Goal: Information Seeking & Learning: Learn about a topic

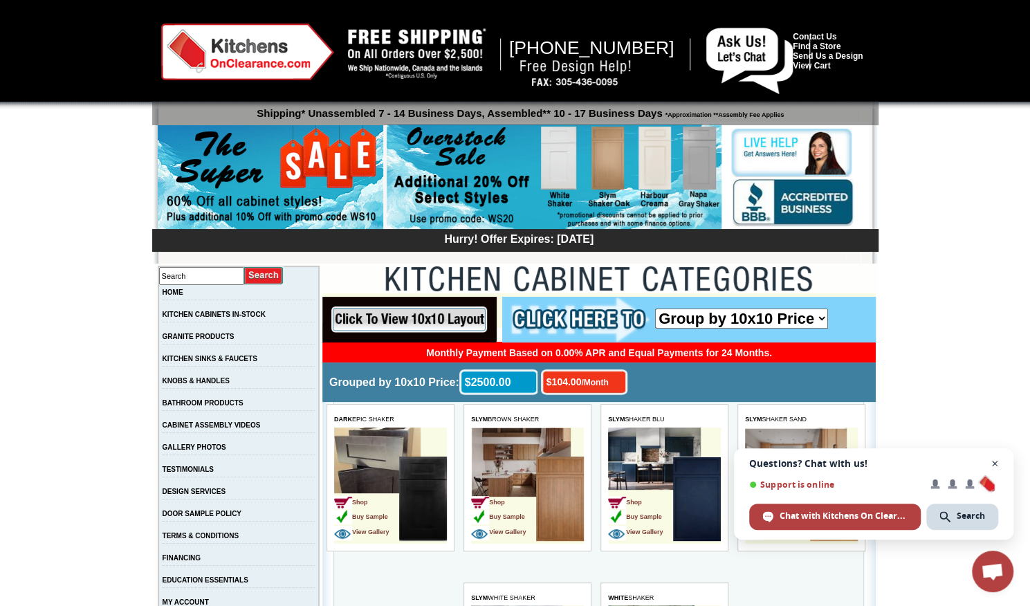
click at [995, 462] on span "Open chat" at bounding box center [995, 463] width 17 height 17
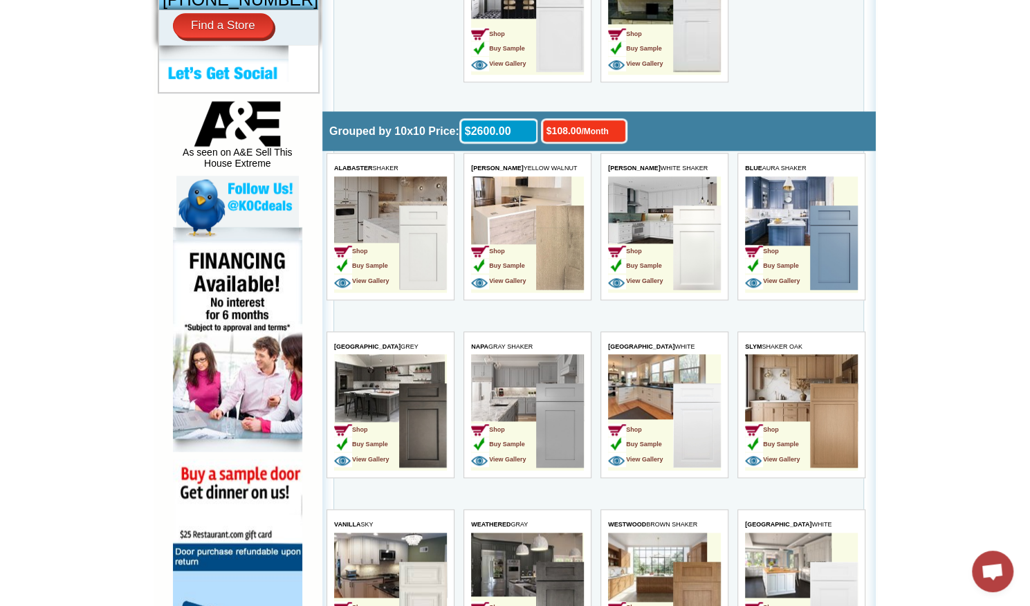
scroll to position [646, 0]
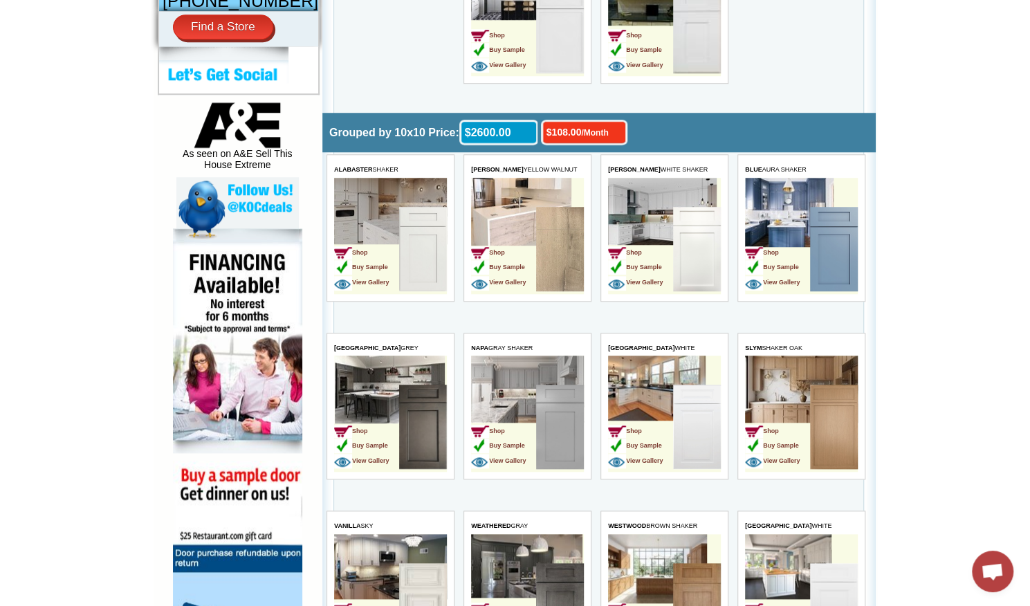
click at [419, 247] on img at bounding box center [423, 249] width 48 height 84
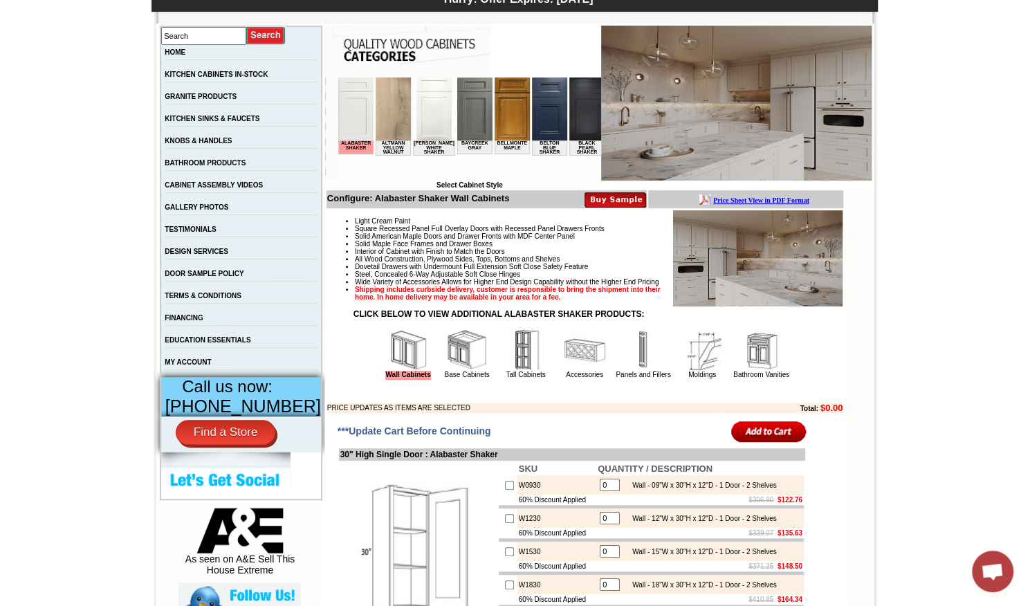
scroll to position [239, 0]
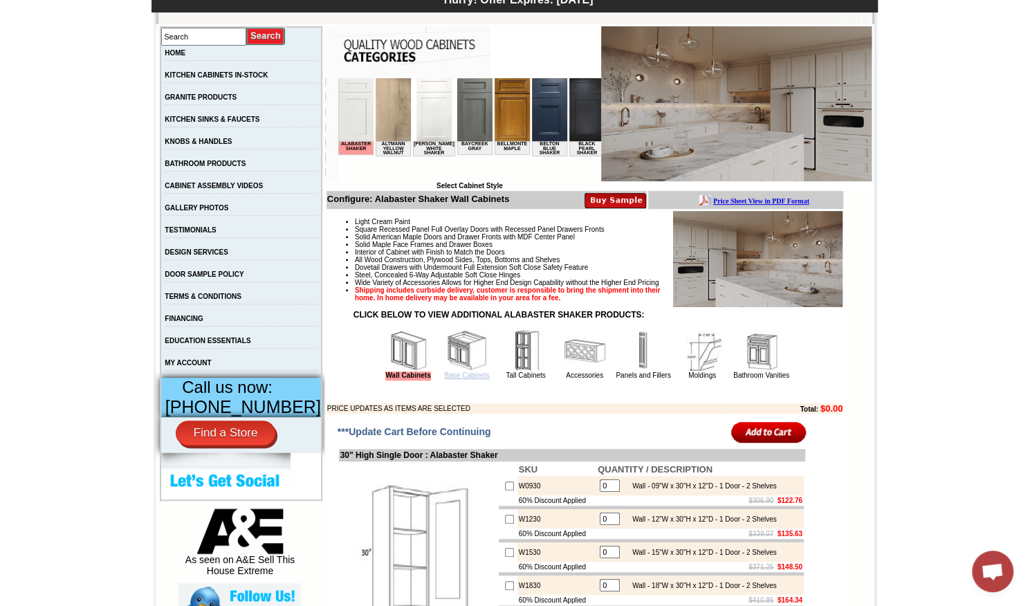
click at [453, 379] on link "Base Cabinets" at bounding box center [466, 376] width 45 height 8
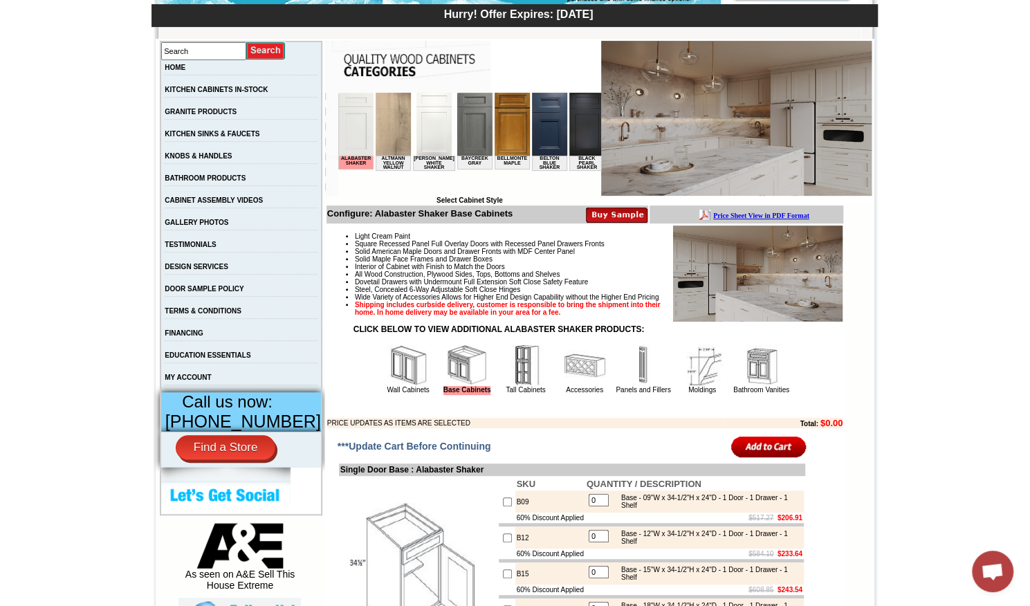
scroll to position [224, 0]
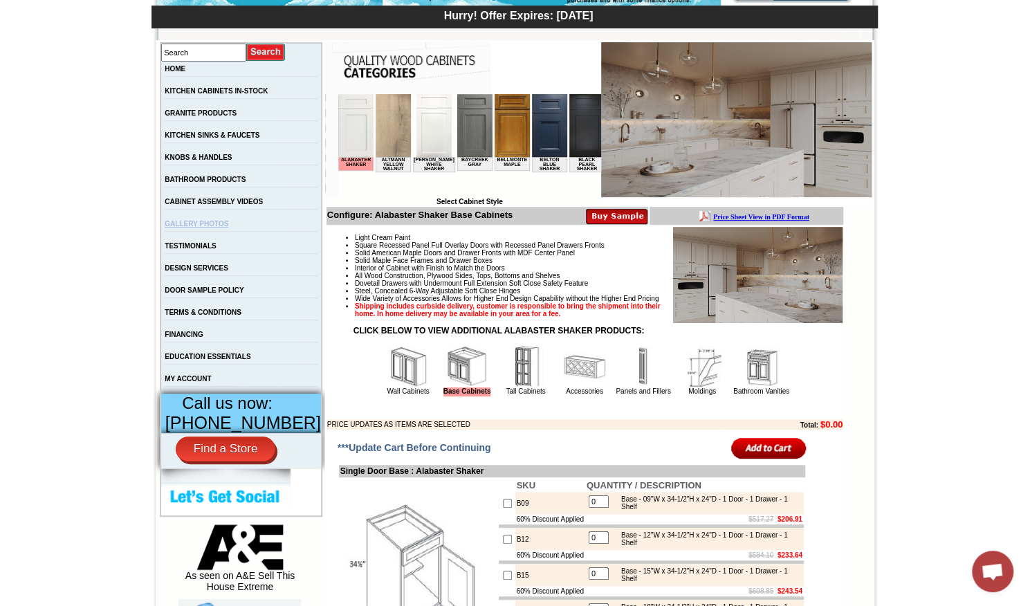
click at [215, 225] on link "GALLERY PHOTOS" at bounding box center [197, 224] width 64 height 8
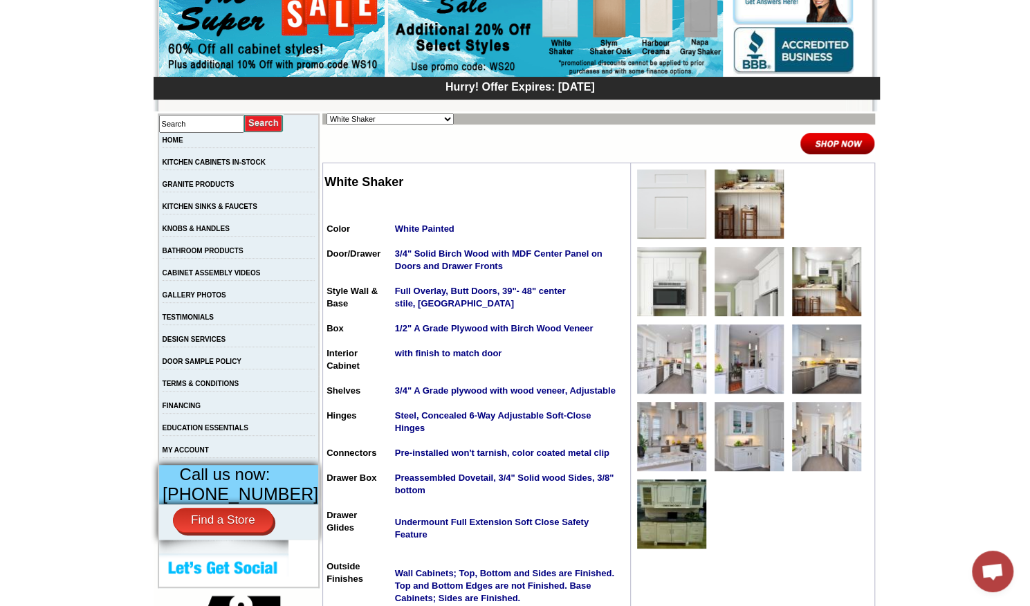
scroll to position [153, 0]
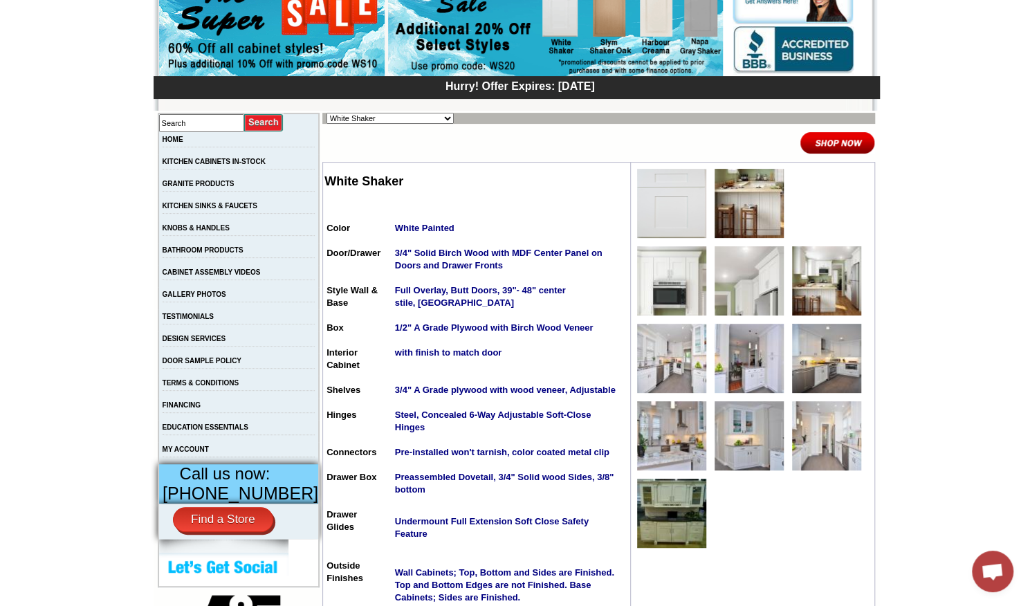
click at [638, 217] on img at bounding box center [671, 203] width 69 height 69
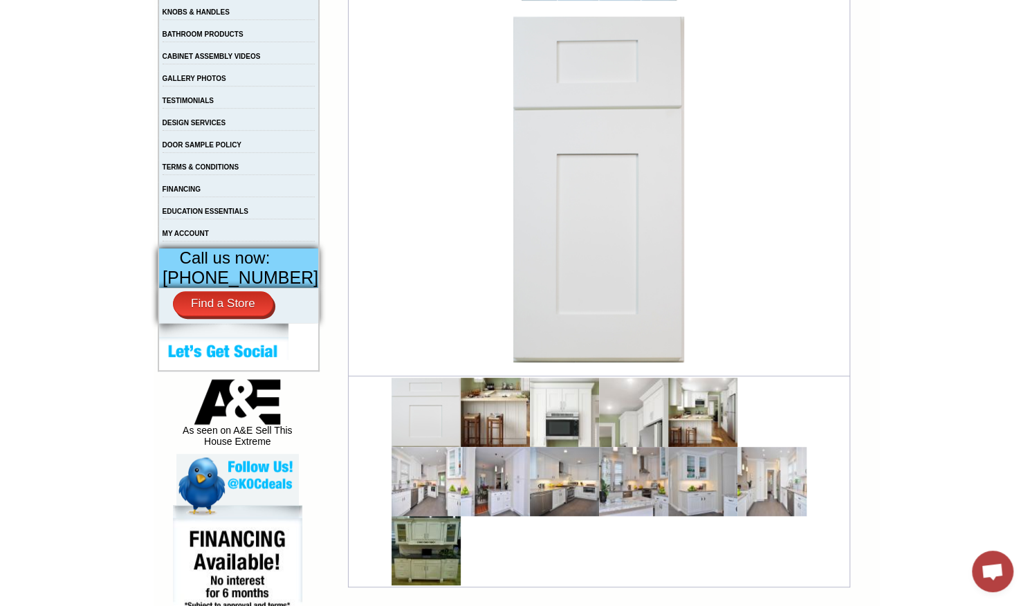
scroll to position [372, 0]
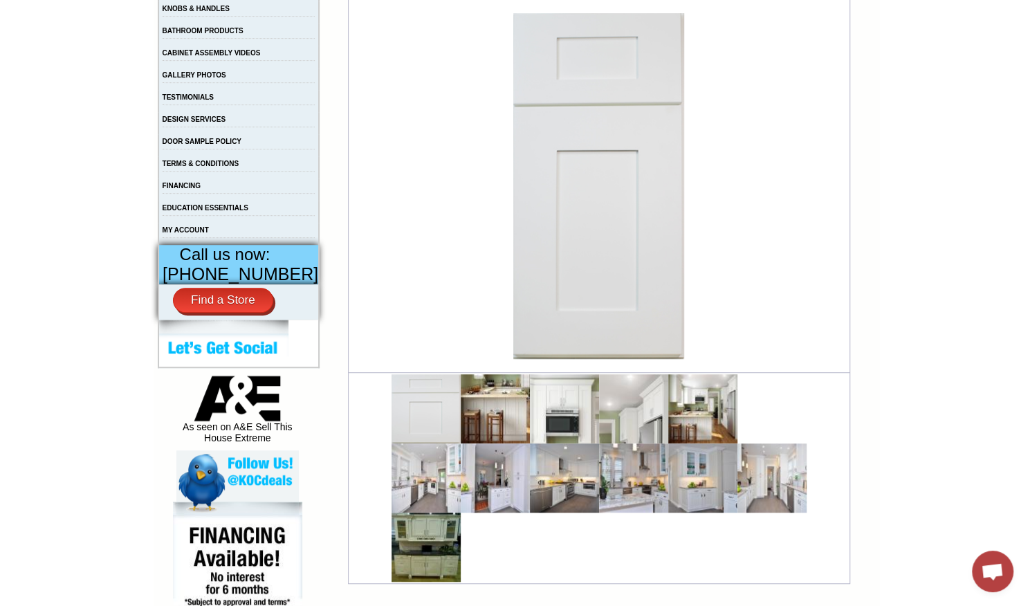
click at [484, 422] on img at bounding box center [495, 408] width 69 height 69
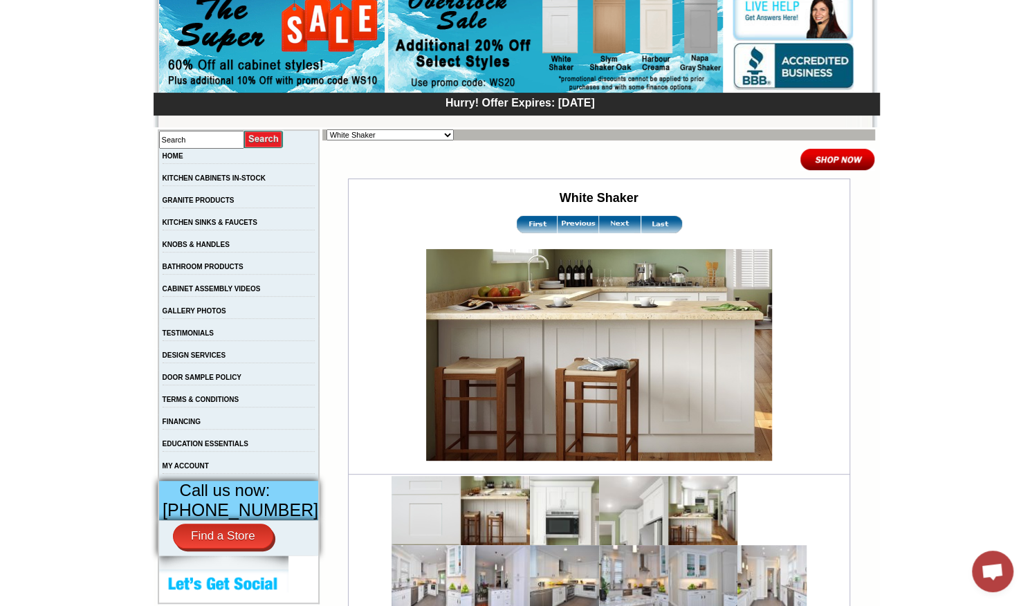
scroll to position [148, 0]
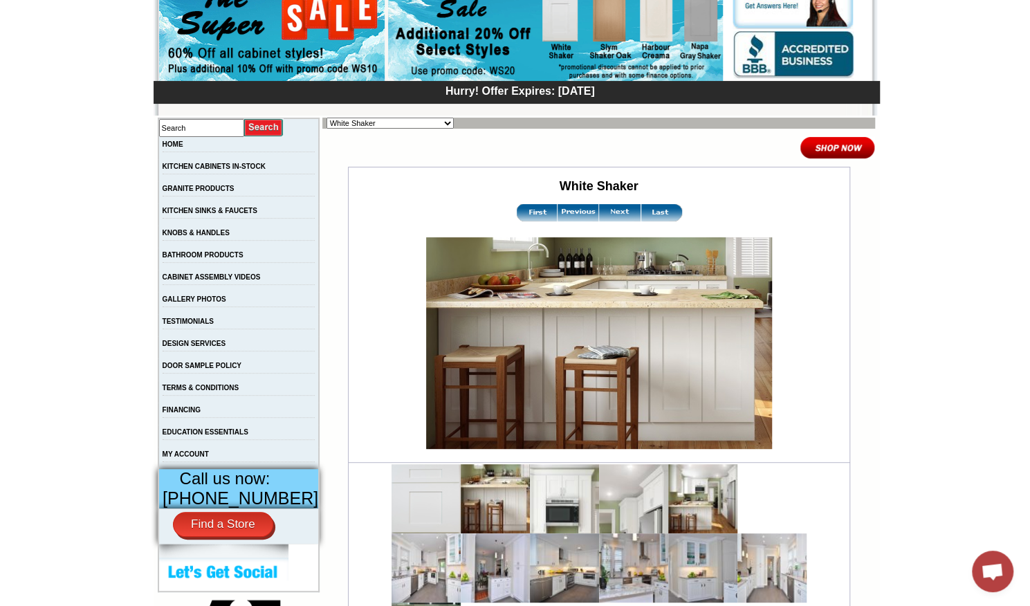
click at [545, 492] on img at bounding box center [564, 498] width 69 height 69
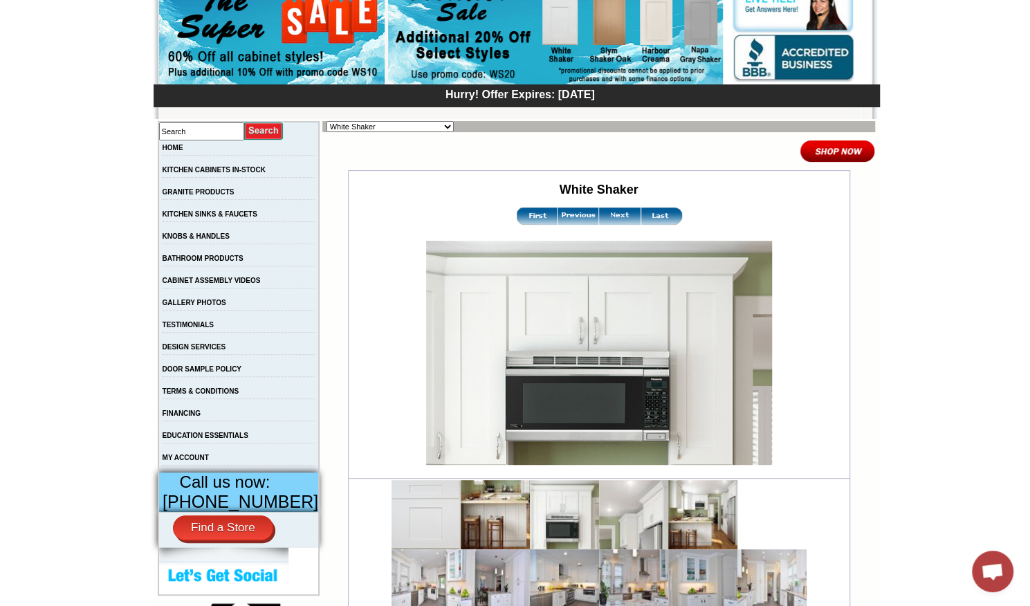
scroll to position [150, 0]
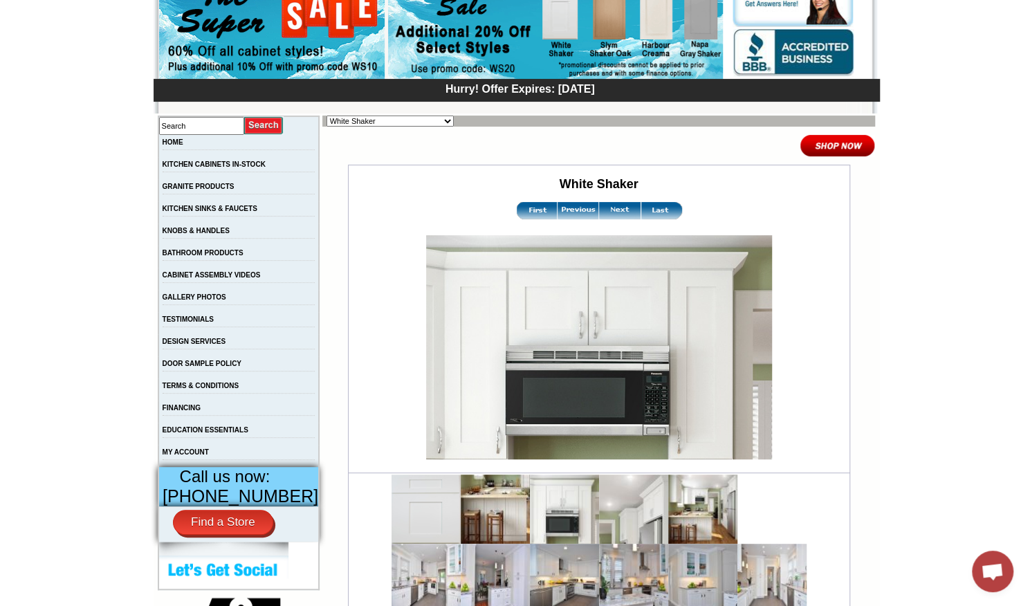
click at [608, 205] on img at bounding box center [620, 210] width 42 height 17
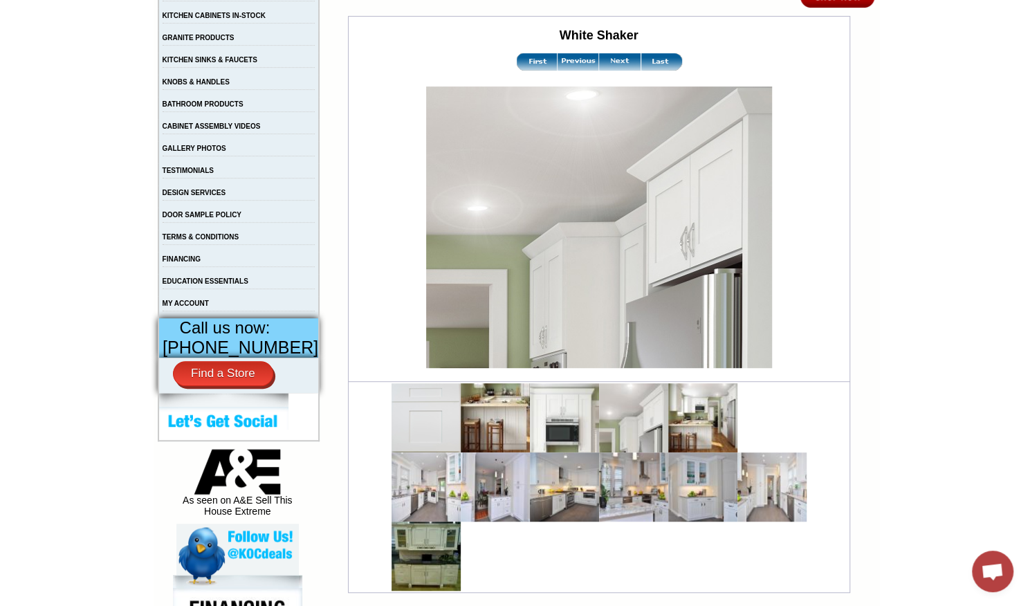
scroll to position [302, 0]
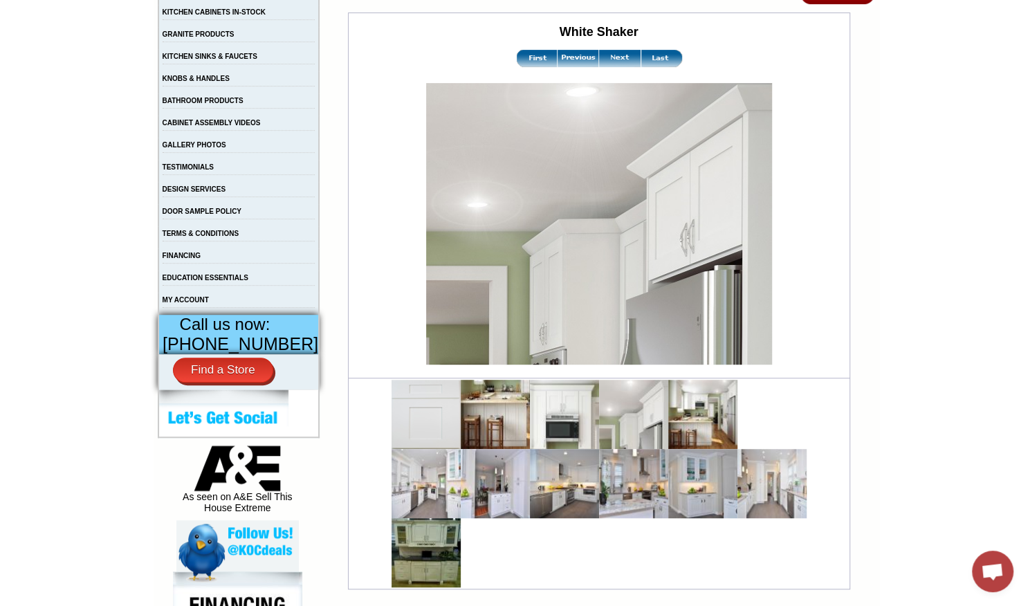
click at [608, 56] on img at bounding box center [620, 58] width 42 height 17
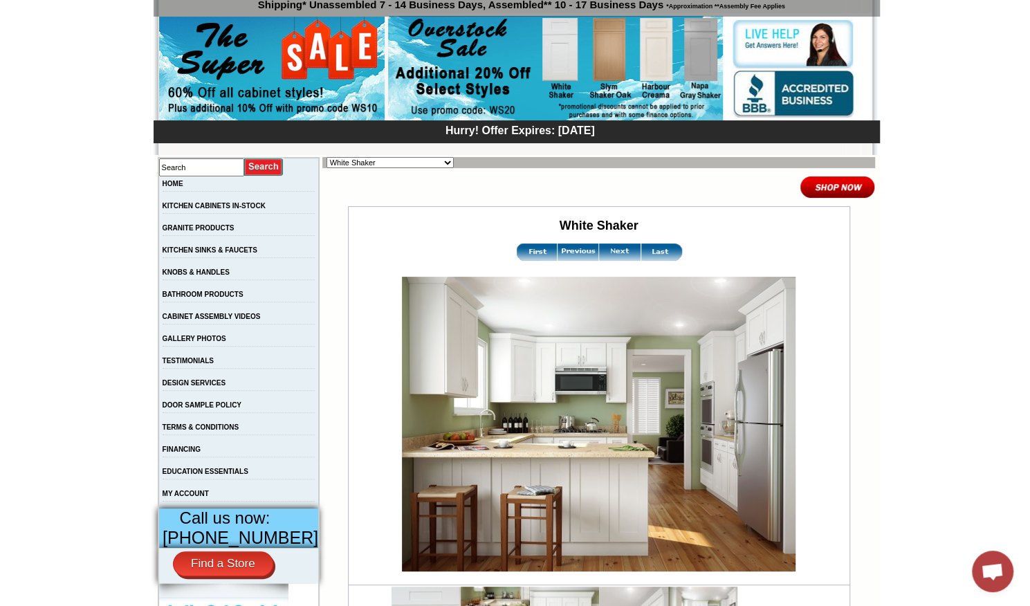
scroll to position [108, 0]
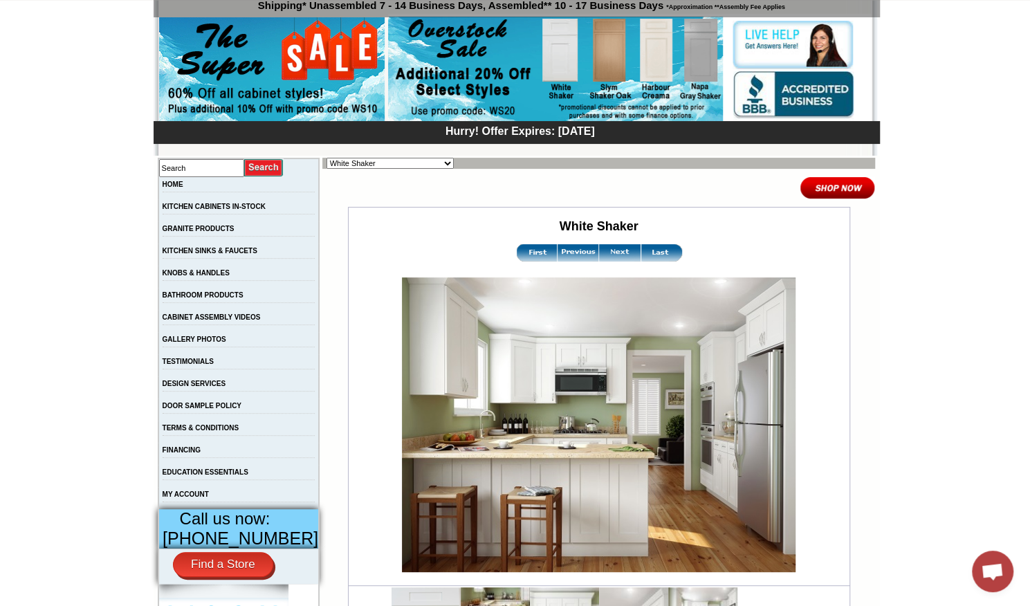
click at [613, 251] on img at bounding box center [620, 252] width 42 height 17
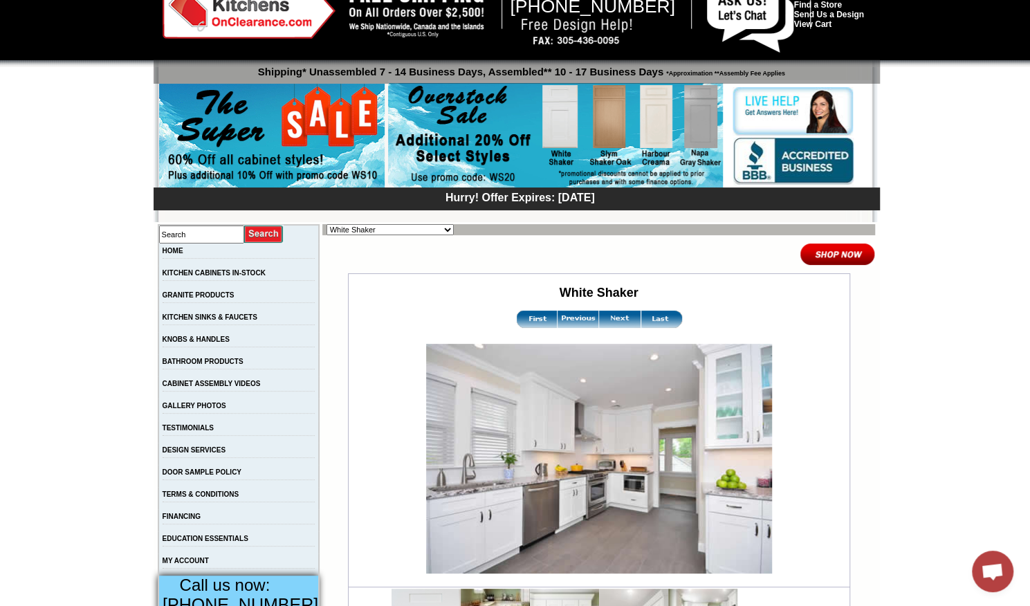
scroll to position [48, 0]
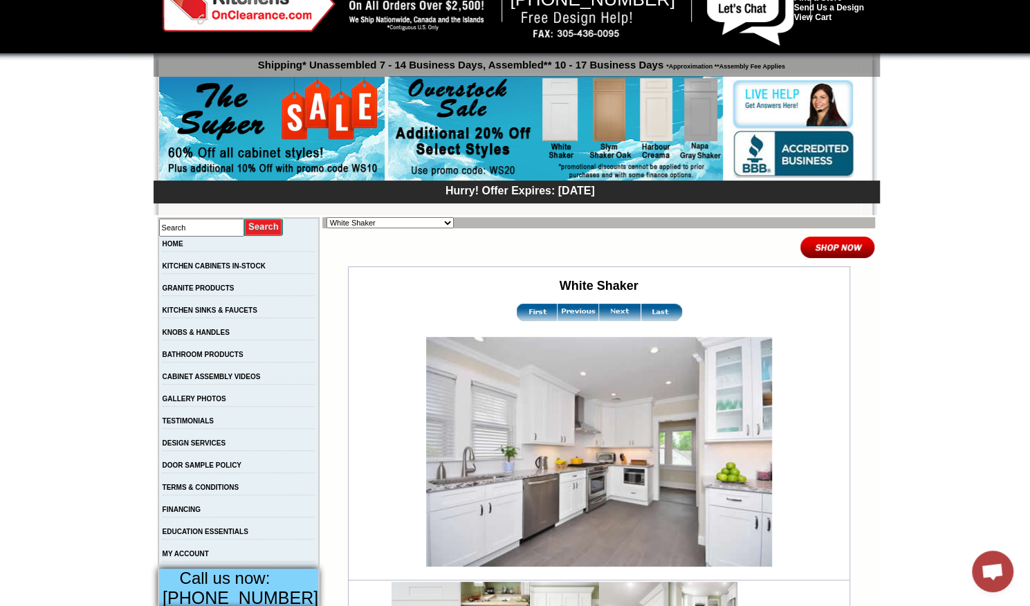
click at [610, 311] on img at bounding box center [620, 312] width 42 height 17
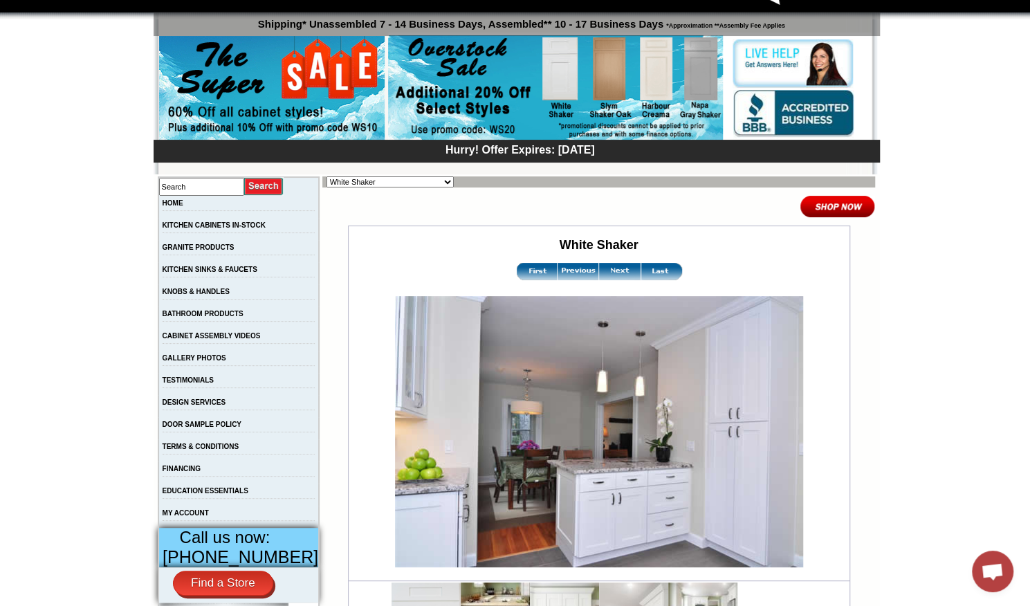
scroll to position [90, 0]
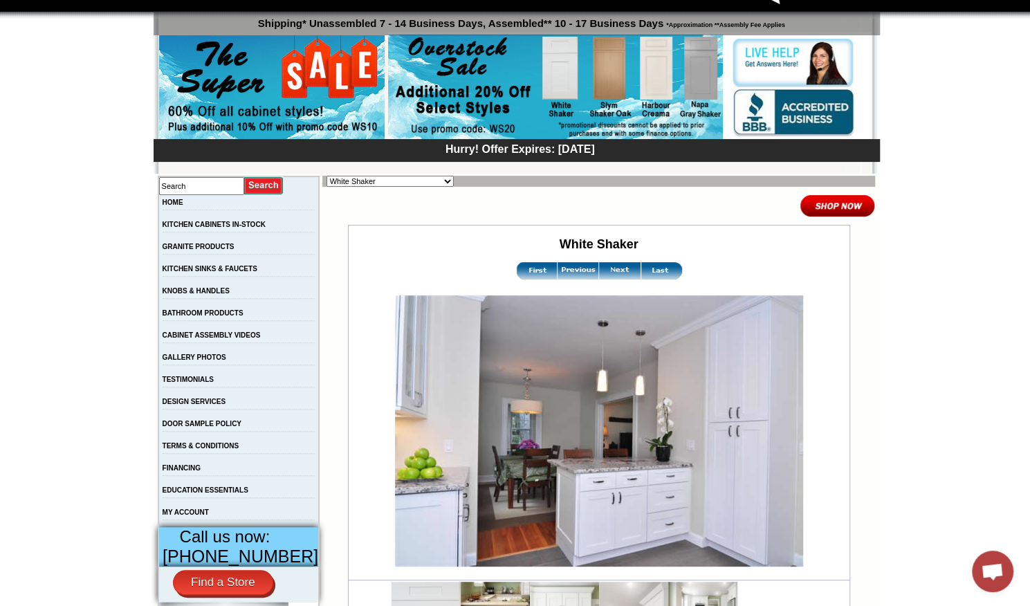
click at [614, 272] on img at bounding box center [620, 270] width 42 height 17
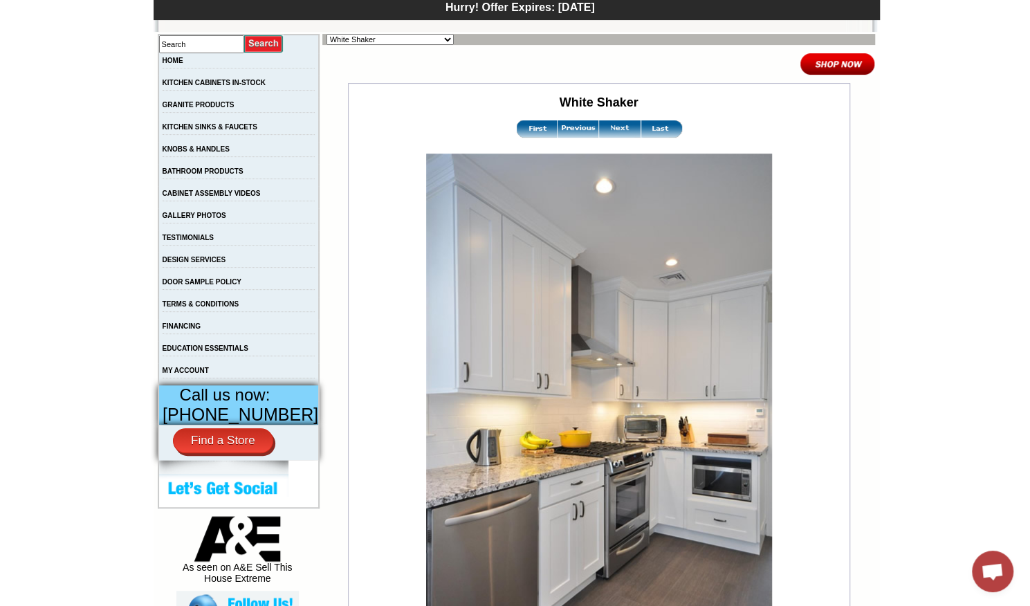
scroll to position [237, 0]
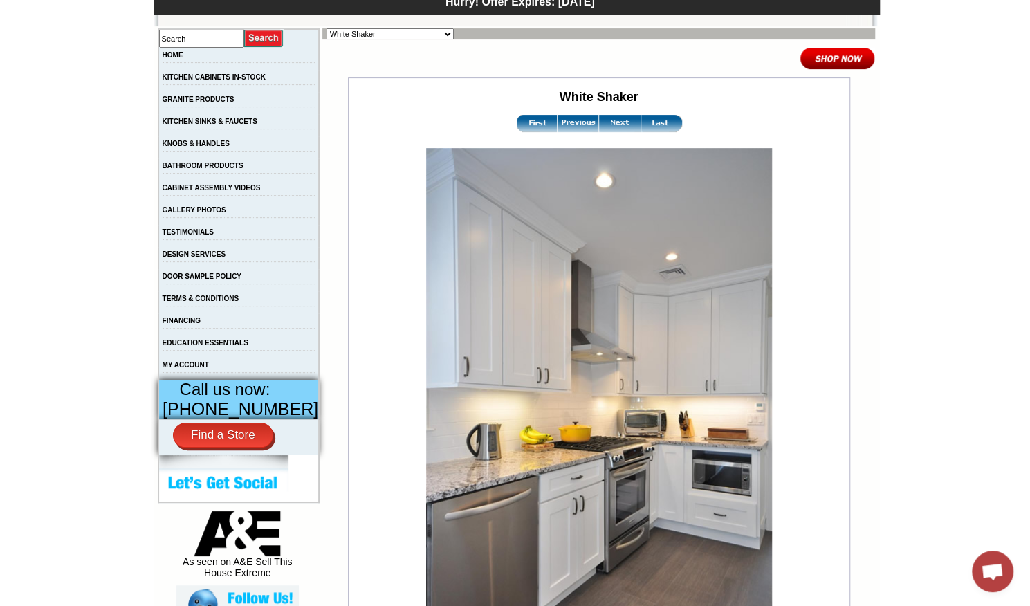
click at [608, 124] on img at bounding box center [620, 123] width 42 height 17
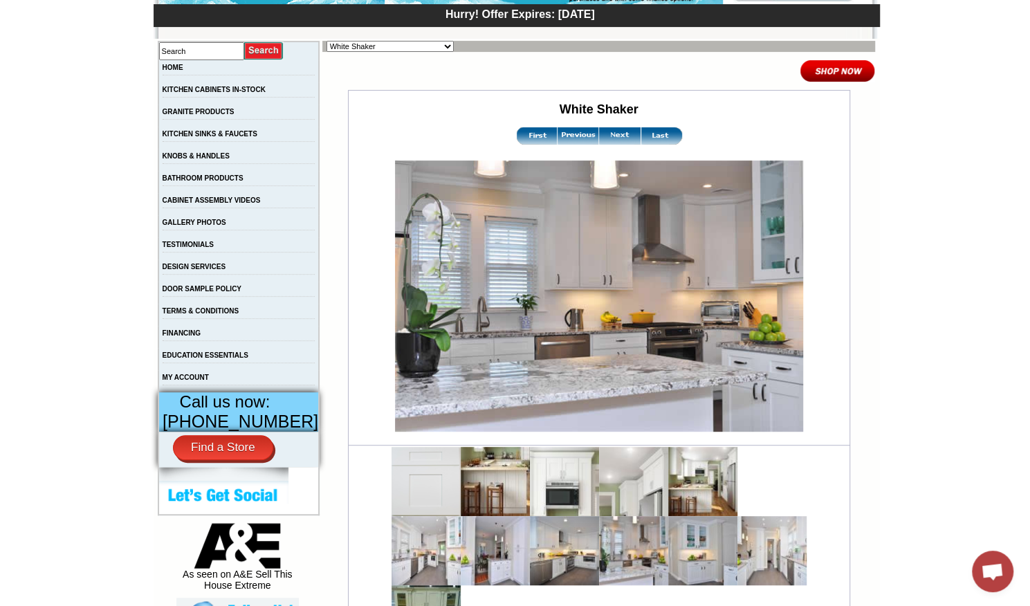
scroll to position [224, 0]
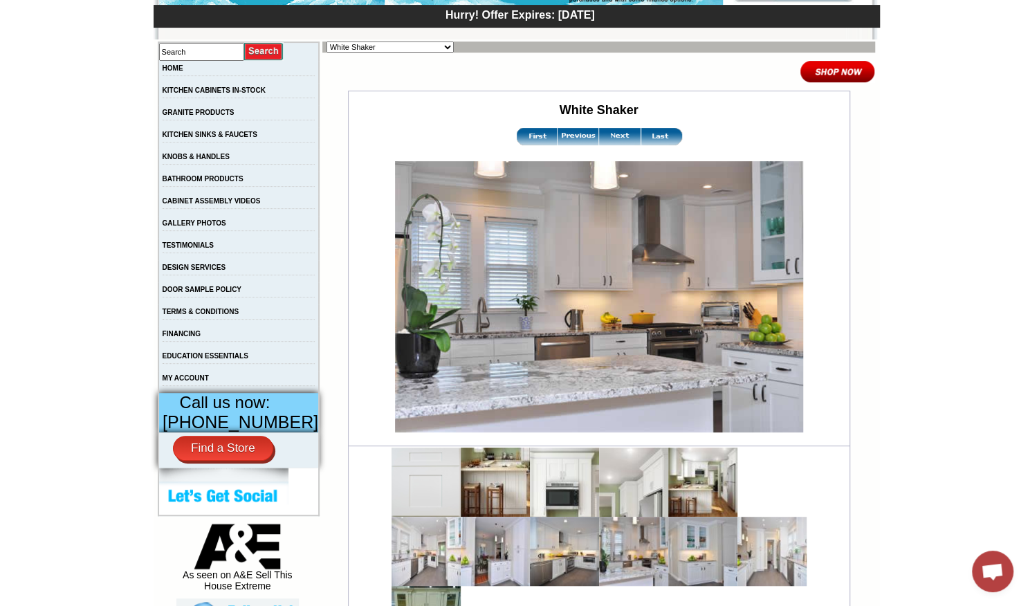
click at [615, 134] on img at bounding box center [620, 136] width 42 height 17
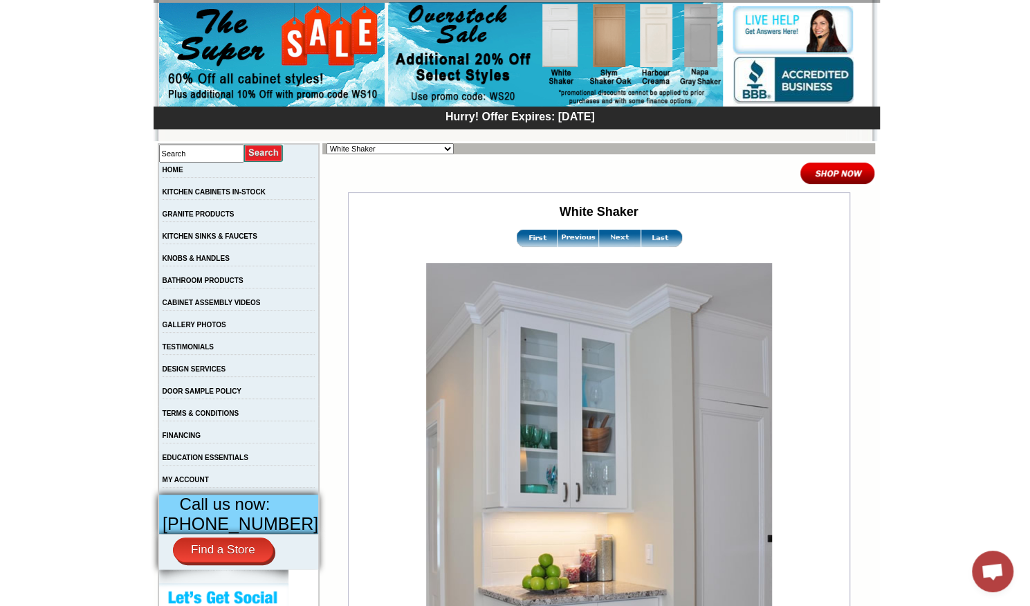
scroll to position [270, 0]
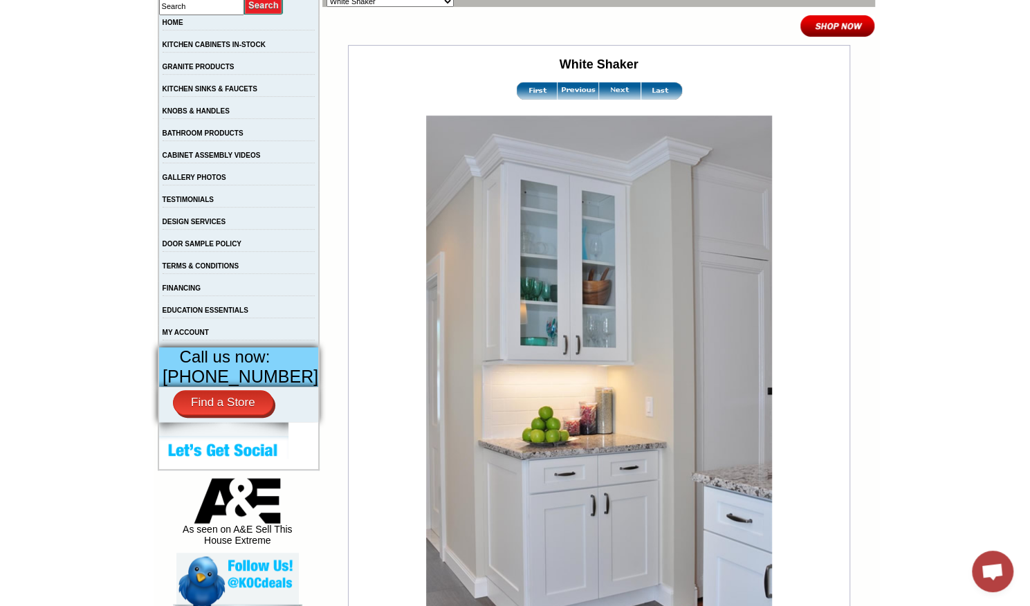
click at [605, 91] on img at bounding box center [620, 90] width 42 height 17
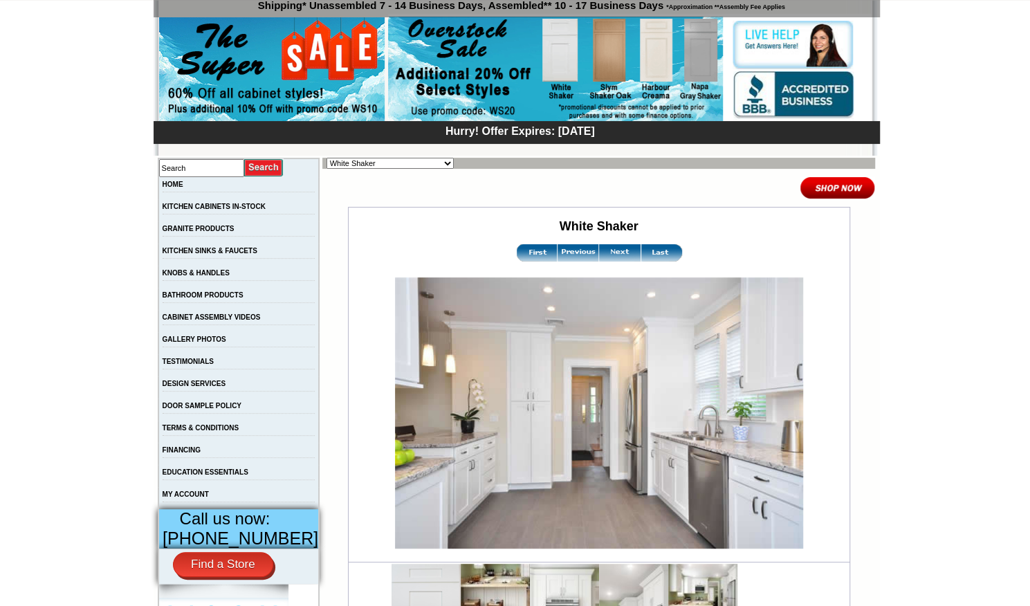
scroll to position [149, 0]
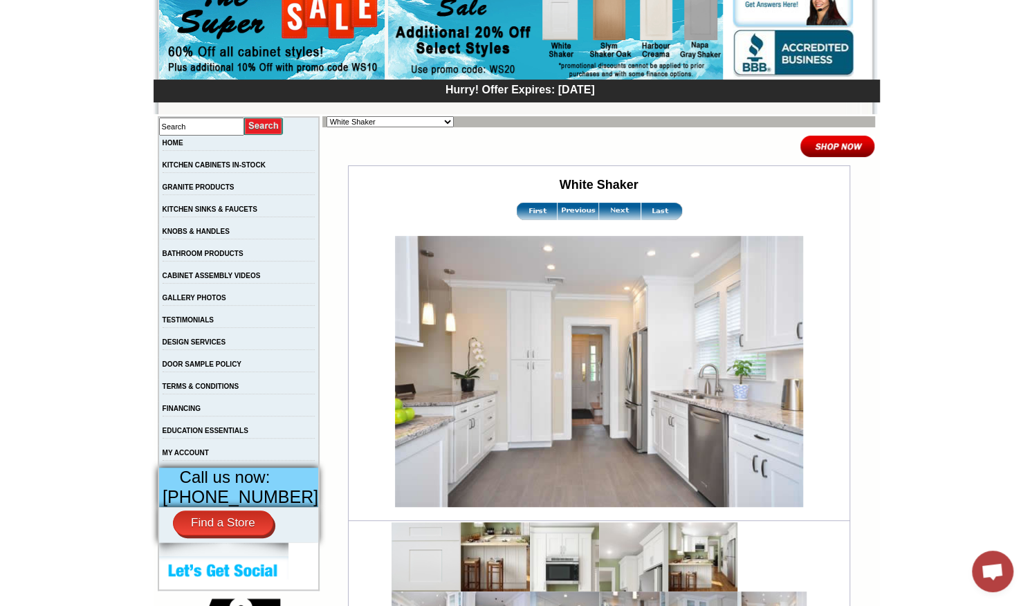
click at [603, 207] on img at bounding box center [620, 211] width 42 height 17
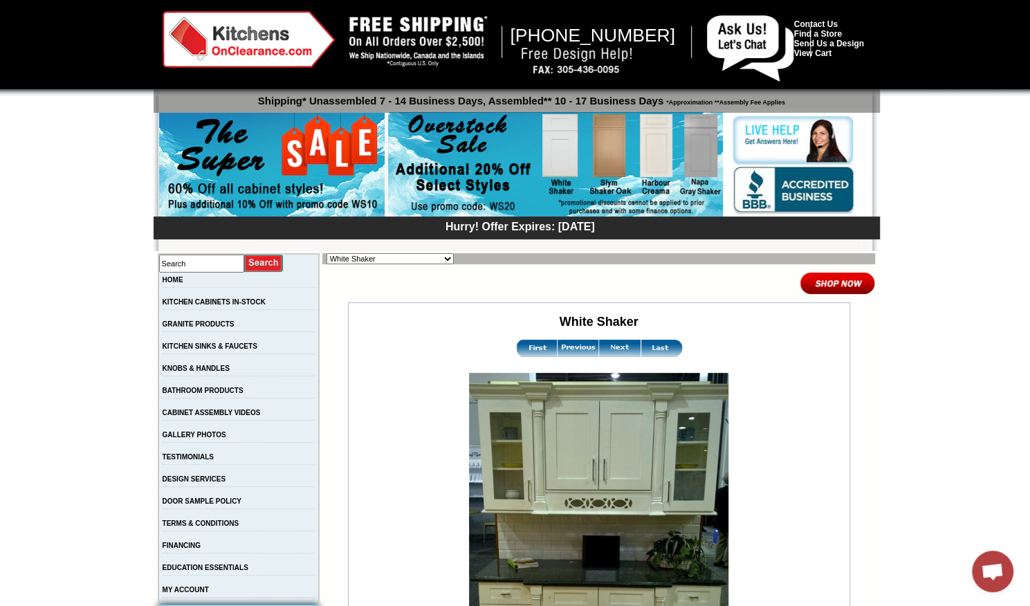
scroll to position [12, 0]
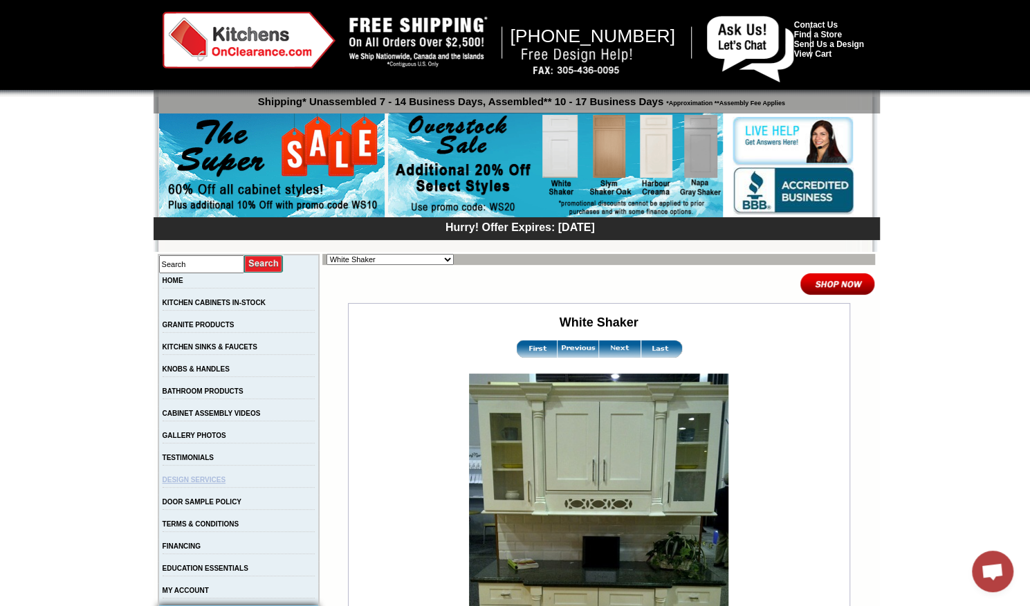
click at [208, 482] on link "DESIGN SERVICES" at bounding box center [195, 480] width 64 height 8
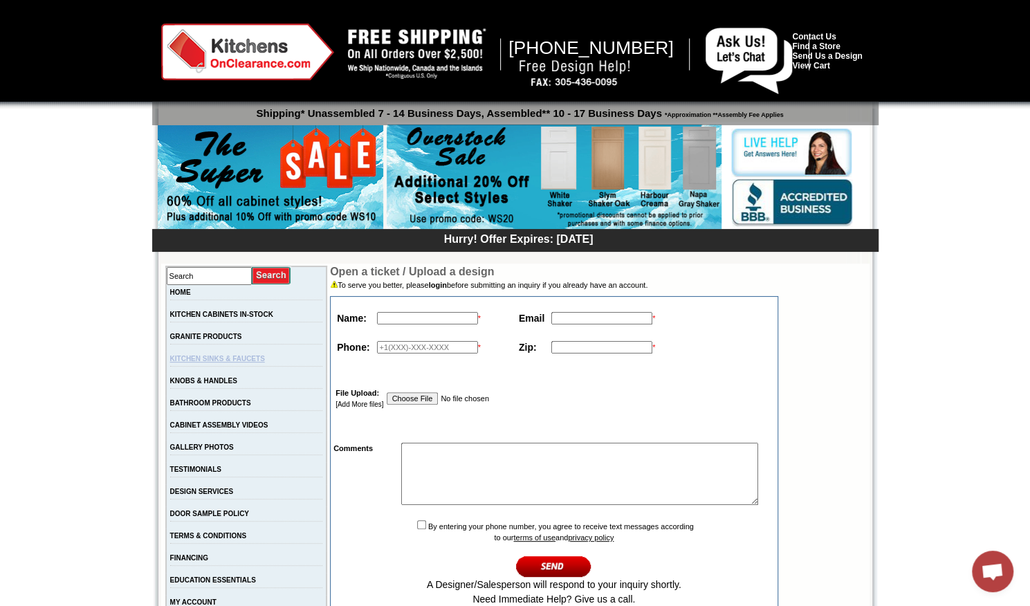
click at [254, 361] on link "KITCHEN SINKS & FAUCETS" at bounding box center [217, 359] width 95 height 8
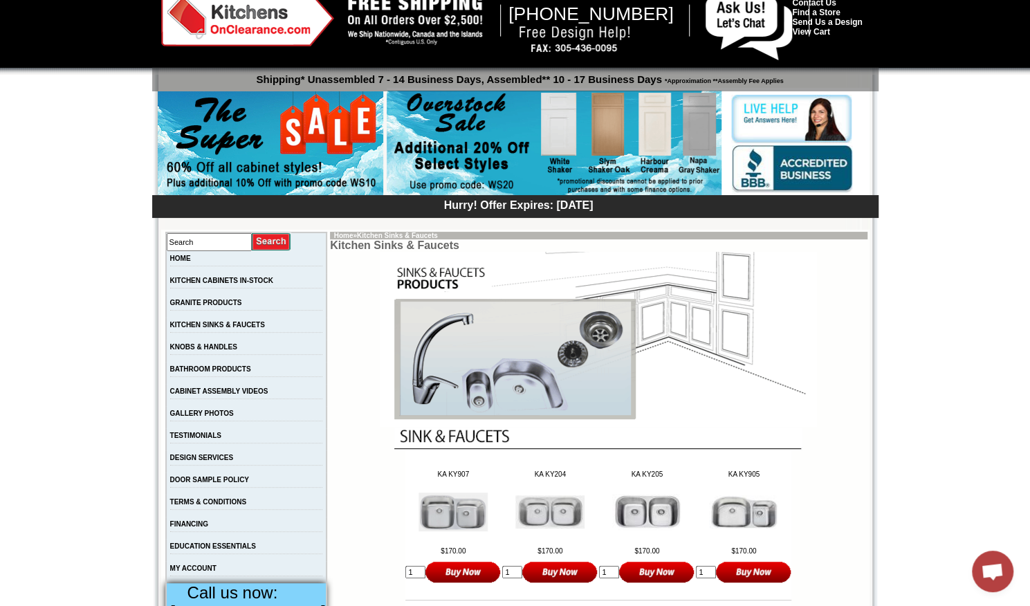
scroll to position [32, 0]
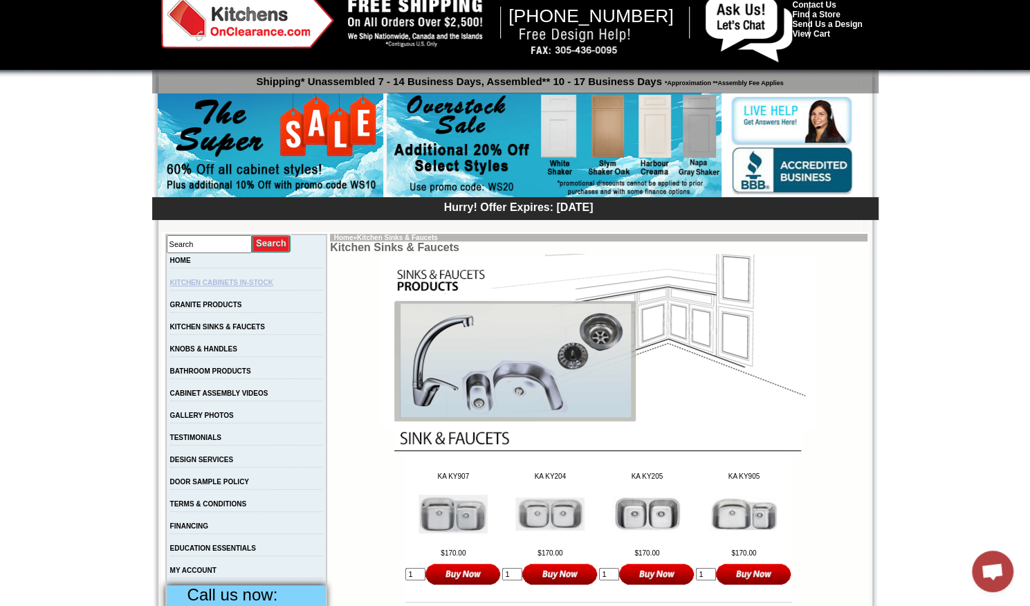
click at [266, 281] on link "KITCHEN CABINETS IN-STOCK" at bounding box center [221, 283] width 103 height 8
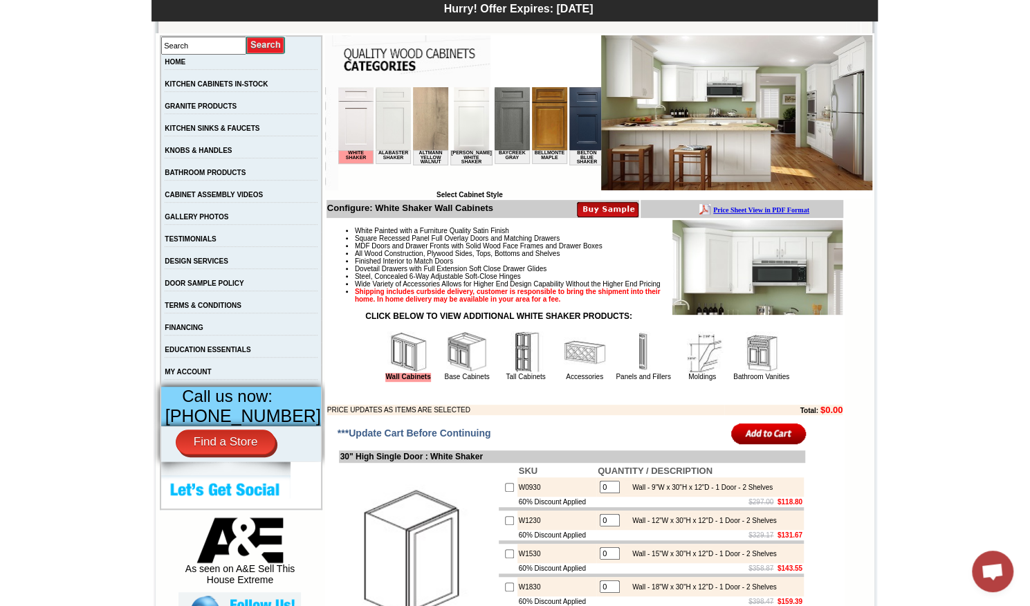
scroll to position [273, 0]
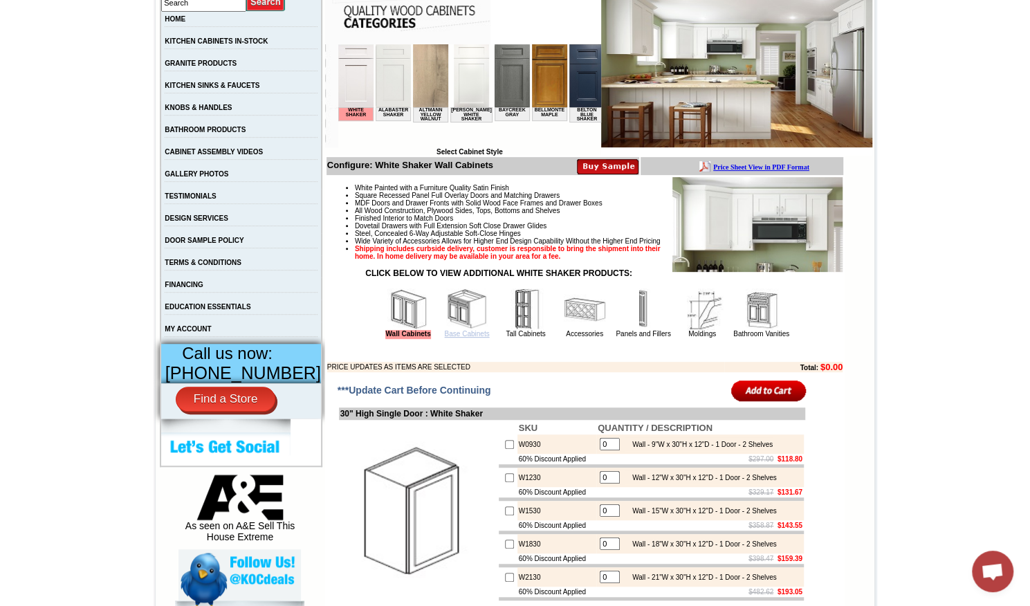
click at [444, 338] on link "Base Cabinets" at bounding box center [466, 334] width 45 height 8
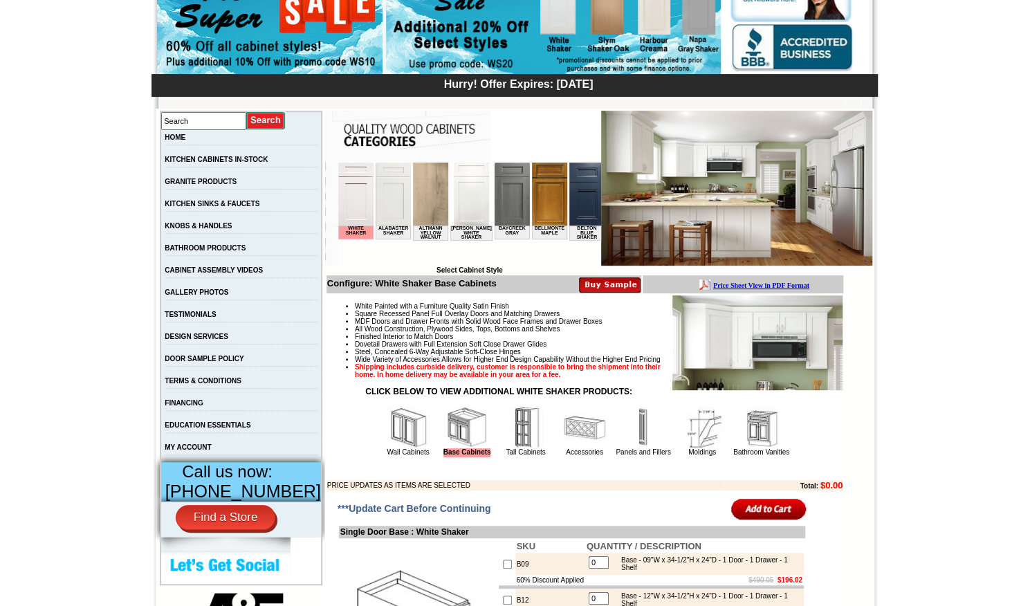
scroll to position [180, 0]
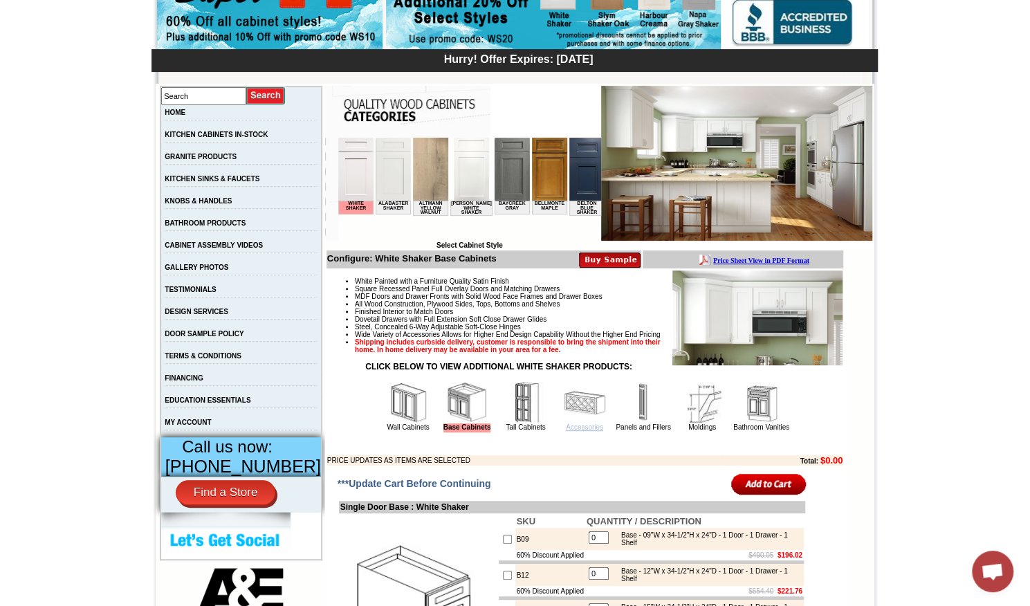
click at [577, 431] on link "Accessories" at bounding box center [584, 428] width 37 height 8
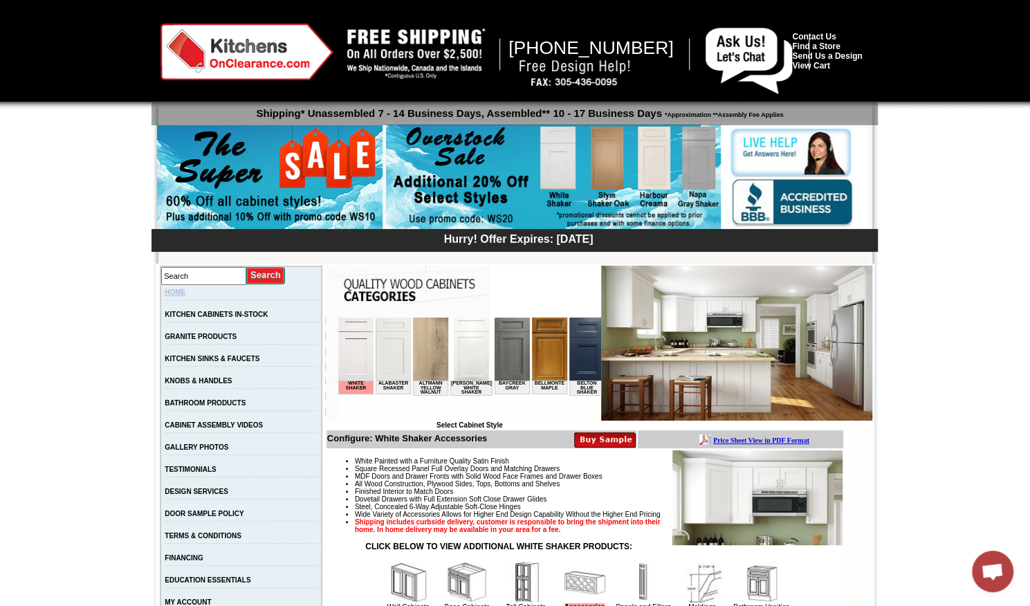
click at [185, 293] on link "HOME" at bounding box center [175, 293] width 21 height 8
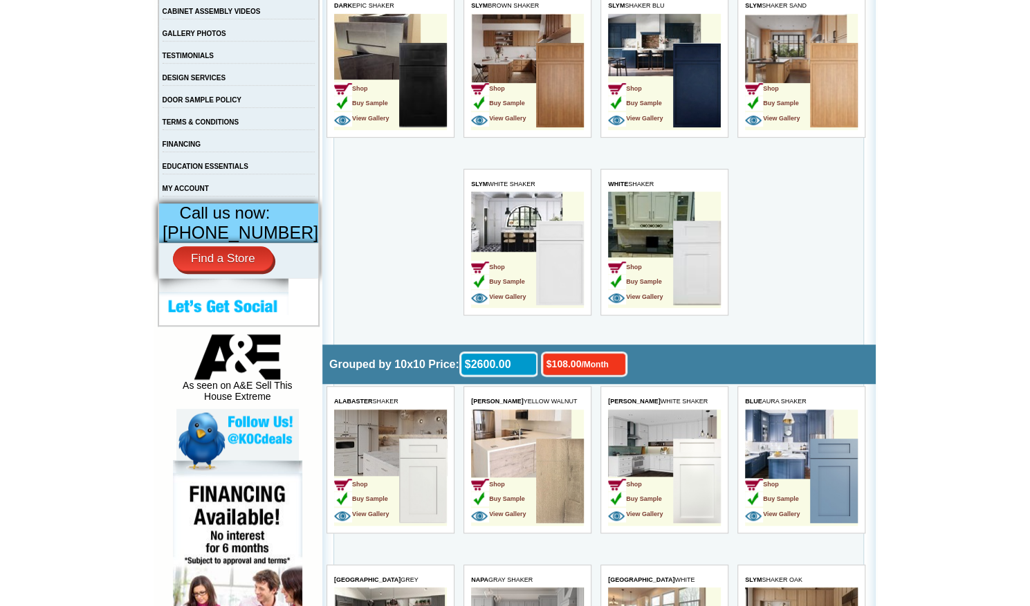
scroll to position [415, 0]
